Goal: Information Seeking & Learning: Find specific fact

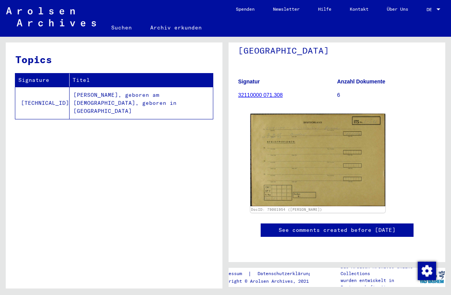
scroll to position [118, 0]
click at [312, 134] on img at bounding box center [317, 160] width 135 height 93
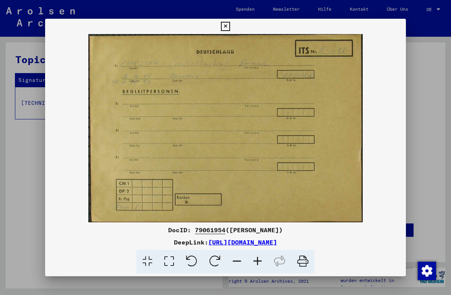
click at [230, 26] on icon at bounding box center [225, 26] width 9 height 9
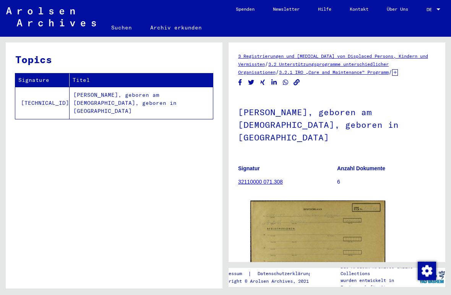
scroll to position [0, 0]
click at [339, 178] on p "6" at bounding box center [386, 182] width 99 height 8
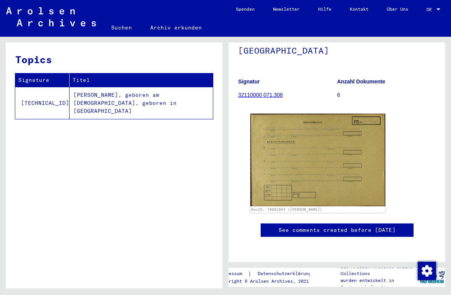
scroll to position [110, 0]
click at [315, 141] on img at bounding box center [317, 160] width 135 height 93
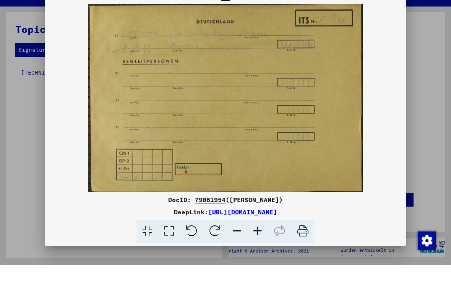
click at [259, 250] on icon at bounding box center [257, 261] width 21 height 23
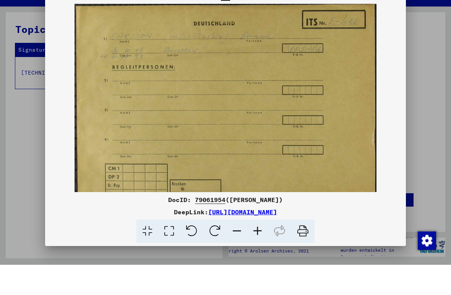
click at [235, 250] on icon at bounding box center [237, 261] width 21 height 23
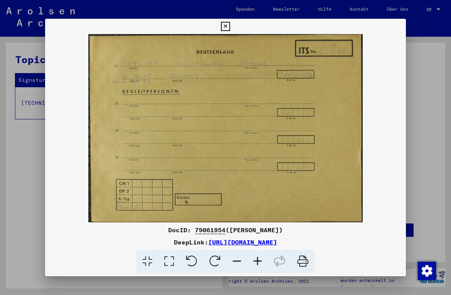
click at [230, 28] on icon at bounding box center [225, 26] width 9 height 9
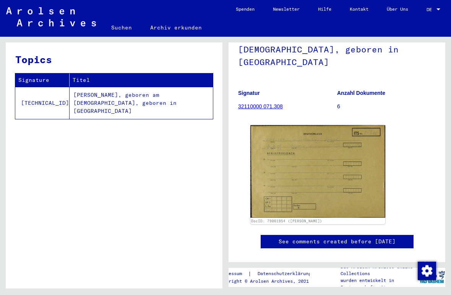
scroll to position [74, 0]
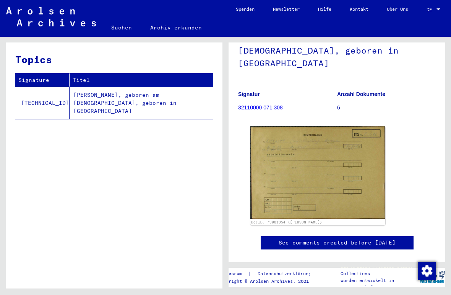
click at [339, 104] on p "6" at bounding box center [386, 108] width 99 height 8
click at [355, 91] on b "Anzahl Dokumente" at bounding box center [361, 94] width 48 height 6
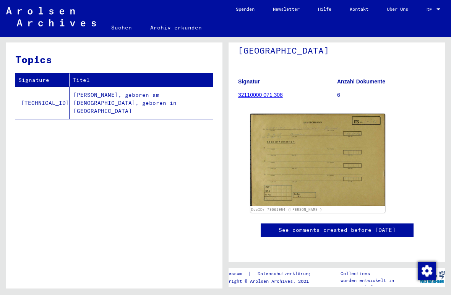
scroll to position [154, 0]
click at [105, 102] on td "[PERSON_NAME], geboren am [DEMOGRAPHIC_DATA], geboren in [GEOGRAPHIC_DATA]" at bounding box center [141, 103] width 143 height 32
click at [257, 92] on link "32110000 071.308" at bounding box center [260, 95] width 45 height 6
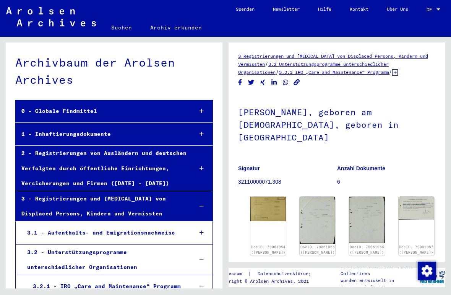
scroll to position [13954, 0]
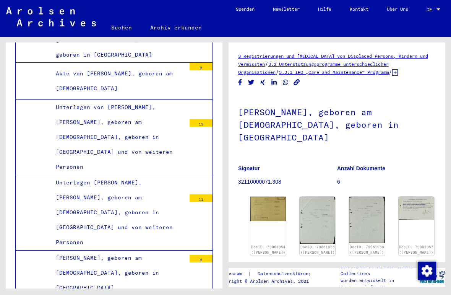
click at [300, 201] on img at bounding box center [318, 220] width 36 height 47
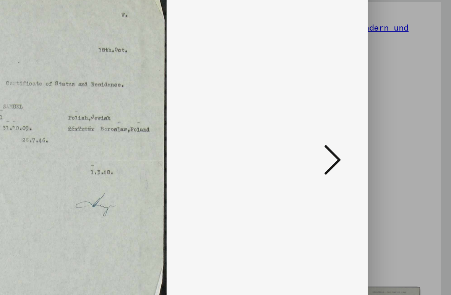
click at [382, 119] on icon at bounding box center [386, 128] width 9 height 18
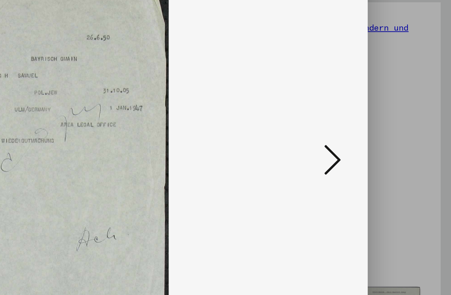
click at [382, 119] on icon at bounding box center [386, 128] width 9 height 18
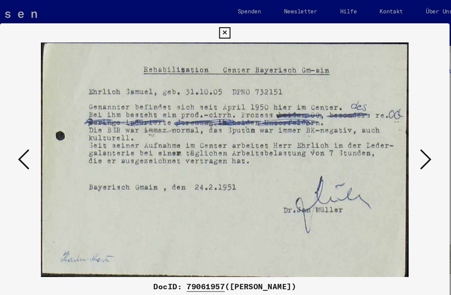
click at [382, 129] on icon at bounding box center [386, 128] width 9 height 18
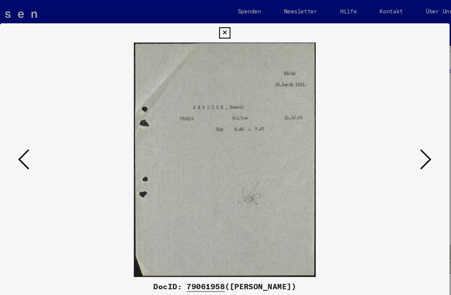
click at [382, 132] on icon at bounding box center [386, 128] width 9 height 18
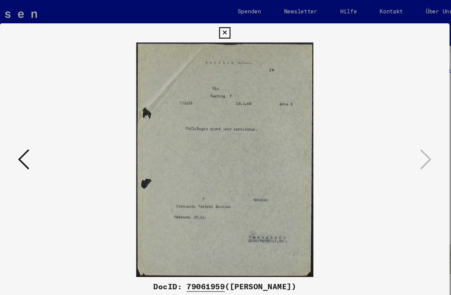
click at [230, 26] on icon at bounding box center [225, 26] width 9 height 9
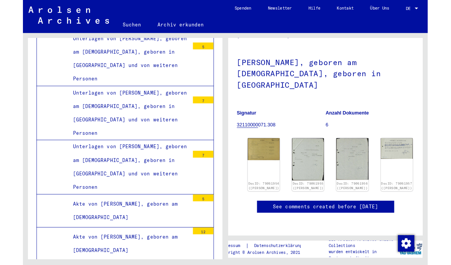
scroll to position [0, 0]
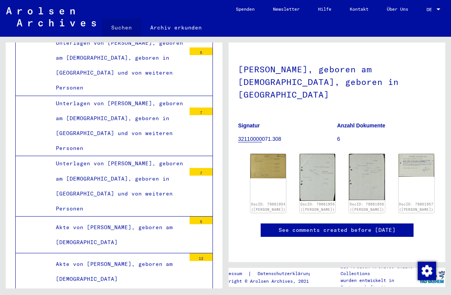
click at [115, 22] on link "Suchen" at bounding box center [121, 27] width 39 height 18
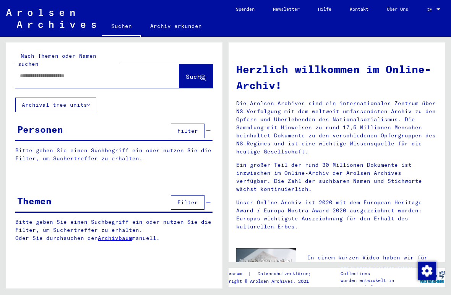
click at [26, 72] on input "text" at bounding box center [88, 76] width 137 height 8
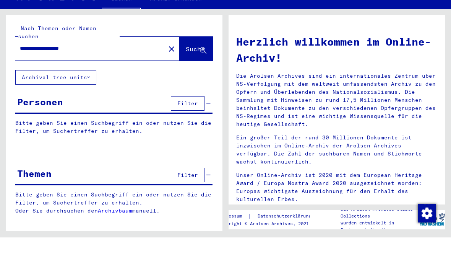
type input "**********"
click at [190, 73] on span "Suche" at bounding box center [195, 77] width 19 height 8
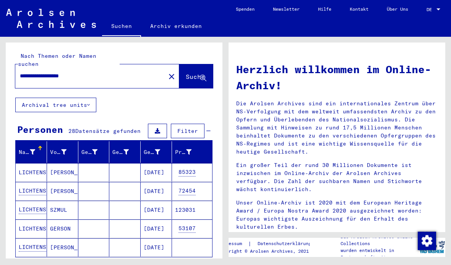
click at [37, 170] on mat-cell "LICHTENSTEIN" at bounding box center [31, 172] width 31 height 18
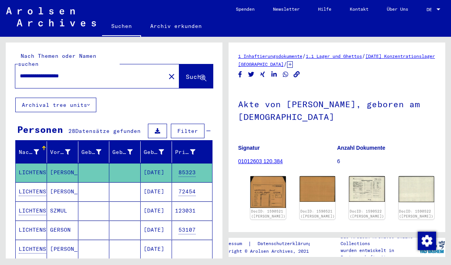
click at [261, 194] on img at bounding box center [268, 192] width 36 height 32
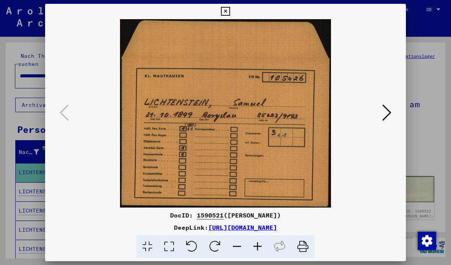
click at [392, 112] on button at bounding box center [387, 113] width 14 height 22
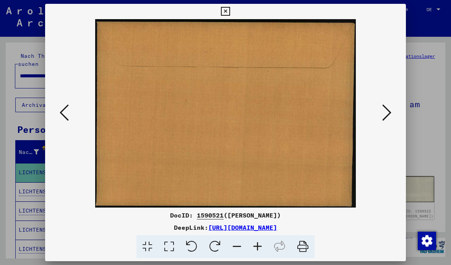
click at [392, 112] on button at bounding box center [387, 113] width 14 height 22
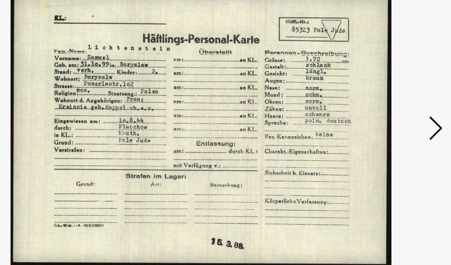
click at [382, 103] on icon at bounding box center [386, 112] width 9 height 18
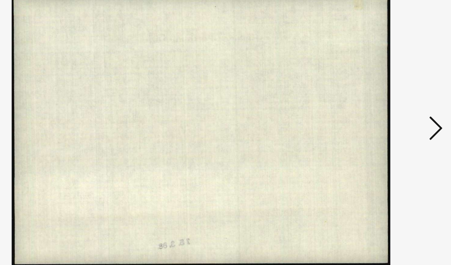
click at [382, 103] on icon at bounding box center [386, 112] width 9 height 18
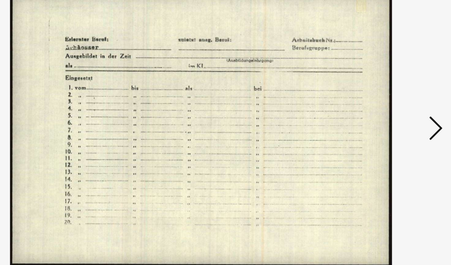
click at [382, 103] on icon at bounding box center [386, 112] width 9 height 18
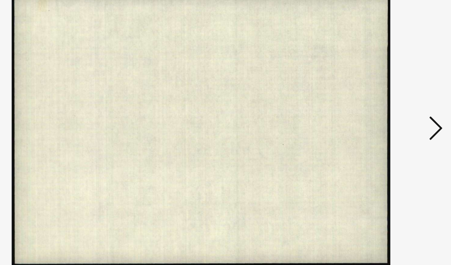
click at [382, 103] on icon at bounding box center [386, 112] width 9 height 18
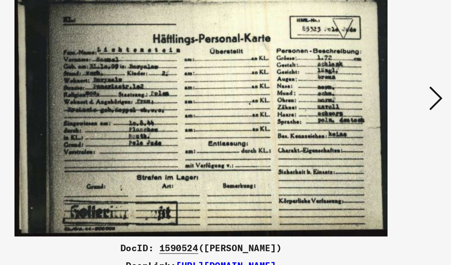
click at [382, 103] on icon at bounding box center [386, 112] width 9 height 18
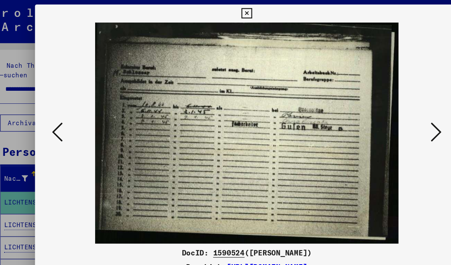
click at [382, 115] on icon at bounding box center [386, 112] width 9 height 18
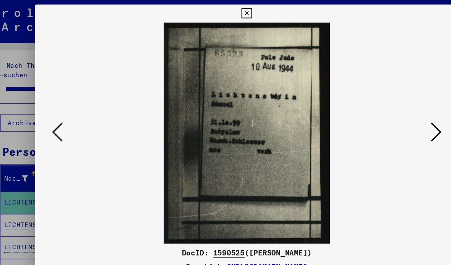
click at [382, 114] on icon at bounding box center [386, 112] width 9 height 18
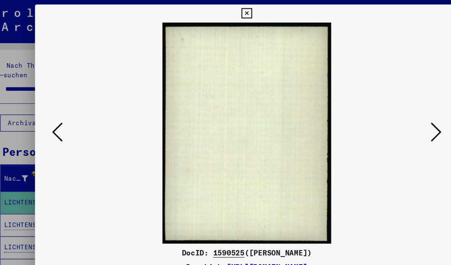
click at [380, 115] on button at bounding box center [387, 113] width 14 height 22
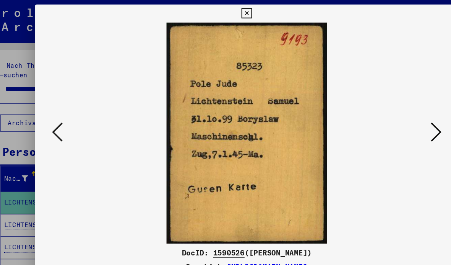
click at [382, 114] on icon at bounding box center [386, 112] width 9 height 18
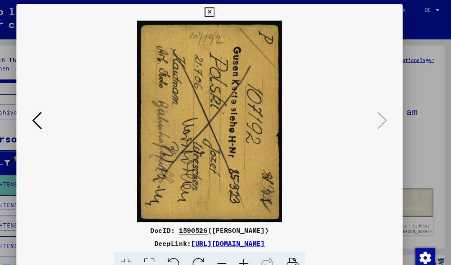
click at [230, 8] on icon at bounding box center [225, 11] width 9 height 9
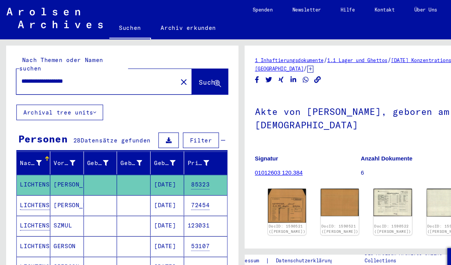
click at [32, 182] on mat-cell "LICHTENSTEIN" at bounding box center [31, 191] width 31 height 19
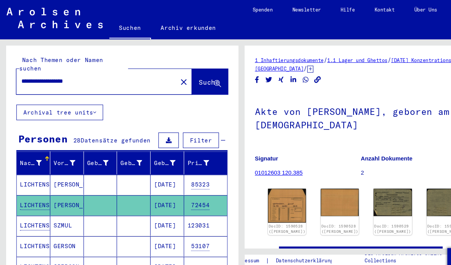
click at [272, 190] on img at bounding box center [268, 192] width 36 height 32
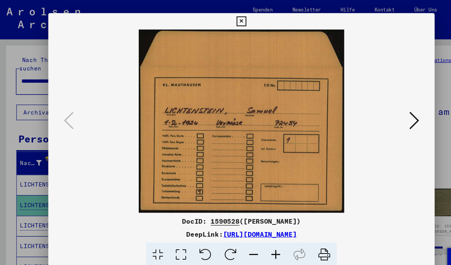
click at [230, 21] on icon at bounding box center [225, 19] width 9 height 9
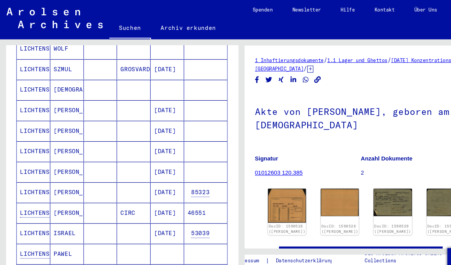
scroll to position [381, 0]
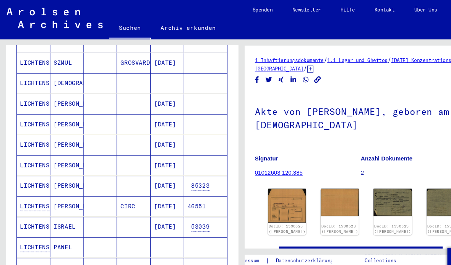
click at [32, 165] on mat-cell "LICHTENSTEIN" at bounding box center [31, 173] width 31 height 19
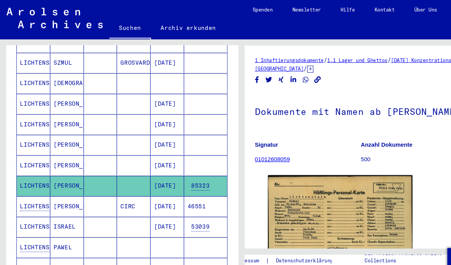
click at [345, 200] on img at bounding box center [317, 211] width 135 height 97
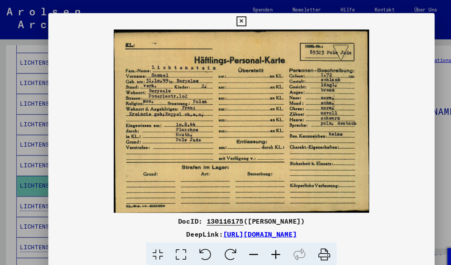
click at [230, 19] on icon at bounding box center [225, 19] width 9 height 9
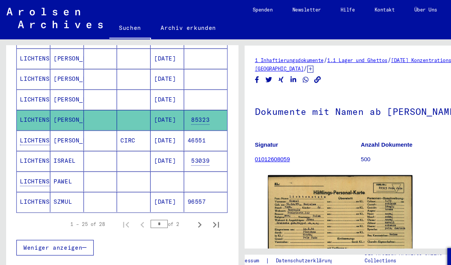
scroll to position [441, 0]
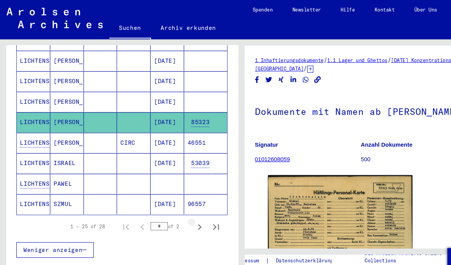
click at [189, 207] on icon "Next page" at bounding box center [186, 212] width 11 height 11
type input "*"
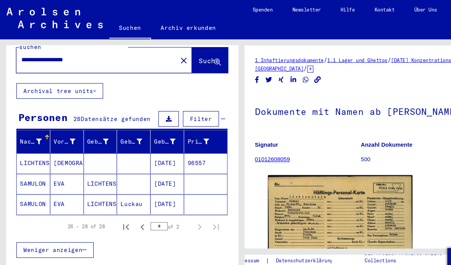
click at [313, 65] on link "[DATE] Konzentrationslager [GEOGRAPHIC_DATA]" at bounding box center [336, 60] width 197 height 14
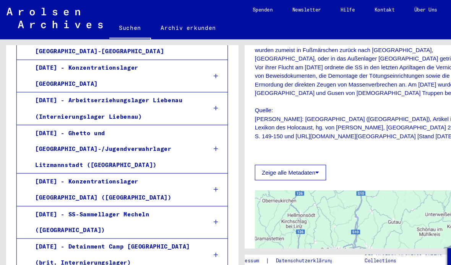
scroll to position [531, 0]
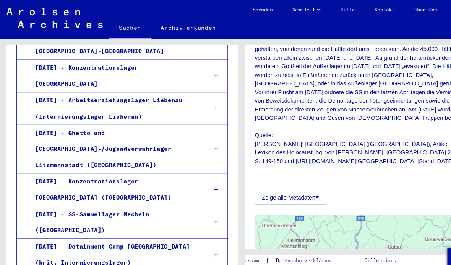
click at [285, 177] on button "Zeige alle Metadaten" at bounding box center [271, 184] width 67 height 15
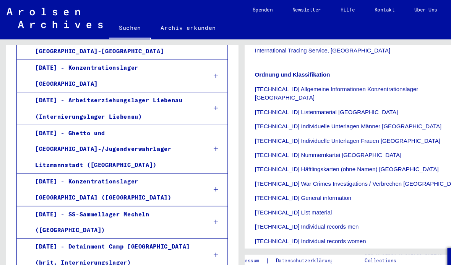
scroll to position [772, 0]
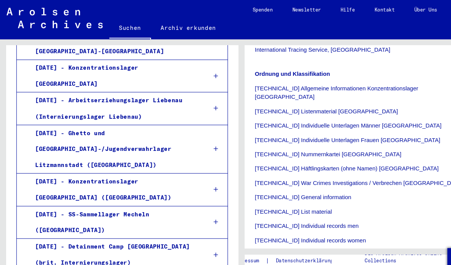
click at [348, 113] on p "[TECHNICAL_ID] Individuelle Unterlagen Männer [GEOGRAPHIC_DATA]" at bounding box center [337, 117] width 198 height 8
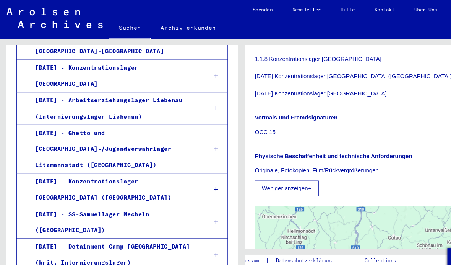
scroll to position [1050, 0]
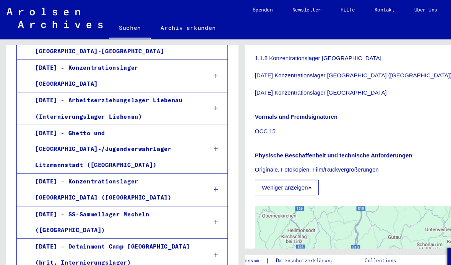
click at [285, 168] on button "Weniger anzeigen" at bounding box center [268, 175] width 60 height 15
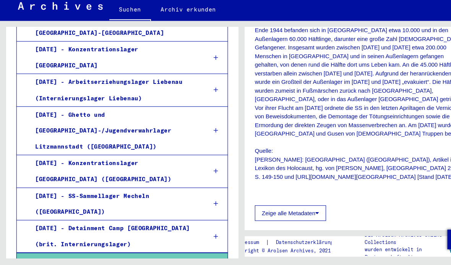
scroll to position [499, 0]
